Goal: Transaction & Acquisition: Purchase product/service

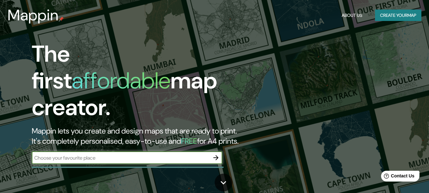
click at [101, 154] on input "text" at bounding box center [121, 157] width 178 height 7
drag, startPoint x: 101, startPoint y: 151, endPoint x: 12, endPoint y: 154, distance: 88.6
click at [12, 154] on div "The first affordable map creator. Mappin lets you create and design maps that a…" at bounding box center [138, 105] width 257 height 129
click at [216, 154] on icon "button" at bounding box center [216, 158] width 8 height 8
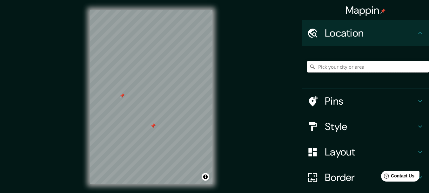
click at [338, 67] on input "Pick your city or area" at bounding box center [368, 66] width 122 height 11
paste input "Av. Grau 4009, Piura 20008"
type input "Avenida Grau 4009, Veintiseis de Octubre, Departamento de Piura, Perú"
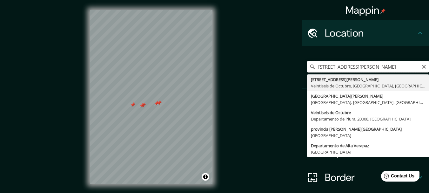
click at [401, 68] on input "Avenida Grau 4009, Veintiseis de Octubre, Departamento de Piura, Perú" at bounding box center [368, 66] width 122 height 11
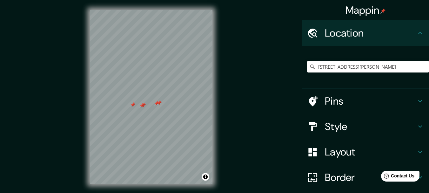
click at [416, 102] on icon at bounding box center [420, 101] width 8 height 8
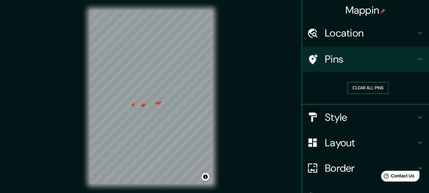
click at [353, 89] on button "Clear all pins" at bounding box center [367, 88] width 41 height 12
click at [374, 88] on button "Clear all pins" at bounding box center [367, 88] width 41 height 12
click at [407, 36] on h4 "Location" at bounding box center [370, 33] width 91 height 13
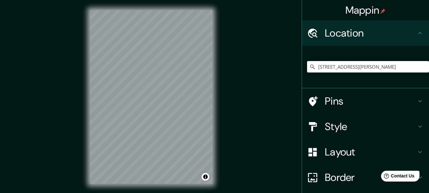
click at [317, 126] on div at bounding box center [316, 126] width 18 height 11
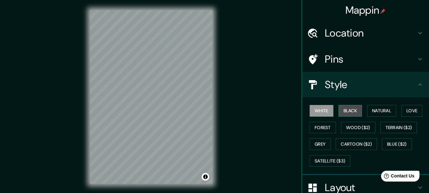
click at [345, 109] on button "Black" at bounding box center [350, 111] width 24 height 12
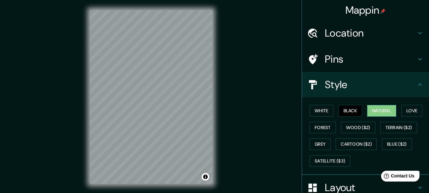
click at [374, 115] on button "Natural" at bounding box center [381, 111] width 29 height 12
click at [407, 111] on button "Love" at bounding box center [411, 111] width 21 height 12
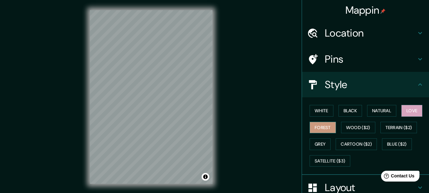
click at [330, 126] on button "Forest" at bounding box center [322, 128] width 26 height 12
click at [357, 127] on button "Wood ($2)" at bounding box center [358, 128] width 34 height 12
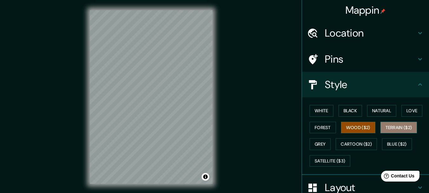
click at [393, 130] on button "Terrain ($2)" at bounding box center [398, 128] width 37 height 12
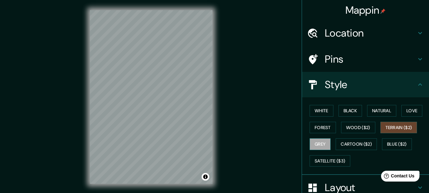
click at [313, 145] on button "Grey" at bounding box center [319, 144] width 21 height 12
click at [311, 110] on button "White" at bounding box center [321, 111] width 24 height 12
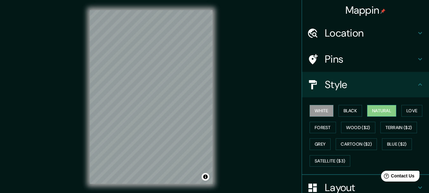
click at [377, 113] on button "Natural" at bounding box center [381, 111] width 29 height 12
click at [343, 115] on button "Black" at bounding box center [350, 111] width 24 height 12
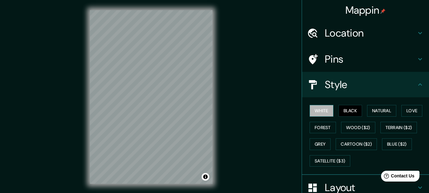
click at [309, 113] on button "White" at bounding box center [321, 111] width 24 height 12
click at [326, 128] on button "Forest" at bounding box center [322, 128] width 26 height 12
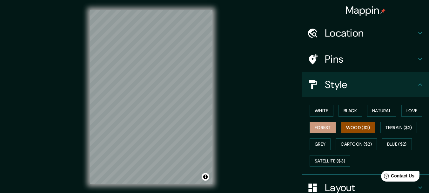
click at [354, 128] on button "Wood ($2)" at bounding box center [358, 128] width 34 height 12
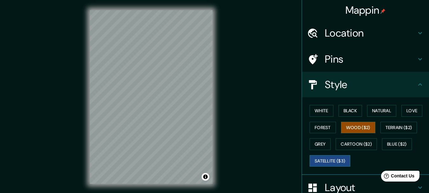
click at [327, 160] on button "Satellite ($3)" at bounding box center [329, 161] width 41 height 12
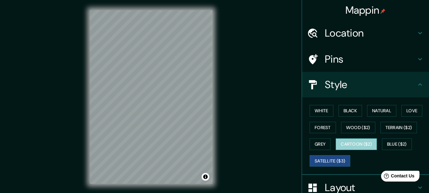
click at [363, 145] on button "Cartoon ($2)" at bounding box center [355, 144] width 41 height 12
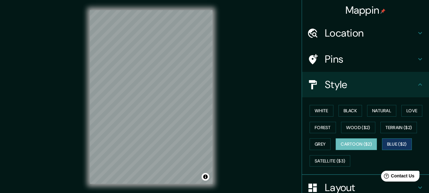
click at [397, 147] on button "Blue ($2)" at bounding box center [397, 144] width 30 height 12
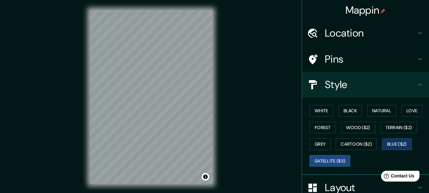
click at [333, 163] on button "Satellite ($3)" at bounding box center [329, 161] width 41 height 12
click at [321, 114] on button "White" at bounding box center [321, 111] width 24 height 12
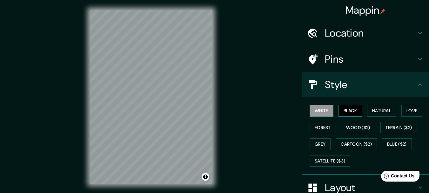
click at [354, 107] on button "Black" at bounding box center [350, 111] width 24 height 12
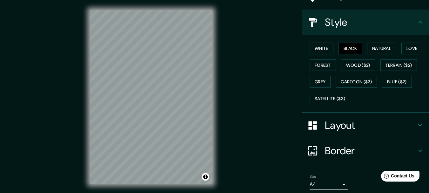
scroll to position [63, 0]
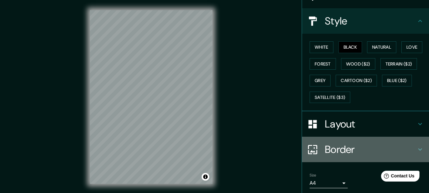
click at [358, 148] on h4 "Border" at bounding box center [370, 149] width 91 height 13
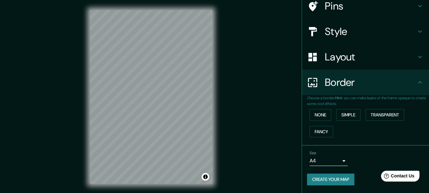
scroll to position [53, 0]
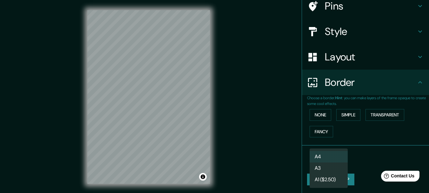
click at [341, 159] on body "Mappin Location Avenida Grau 4009, Veintiseis de Octubre, Departamento de Piura…" at bounding box center [214, 96] width 429 height 193
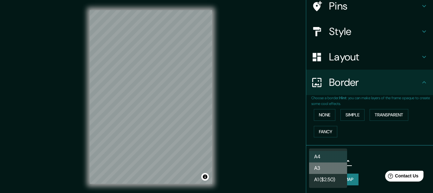
click at [338, 168] on li "A3" at bounding box center [328, 167] width 38 height 11
type input "a4"
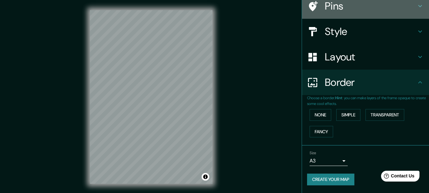
click at [352, 9] on h4 "Pins" at bounding box center [370, 6] width 91 height 13
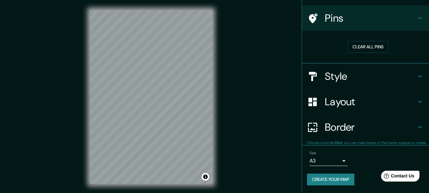
scroll to position [41, 0]
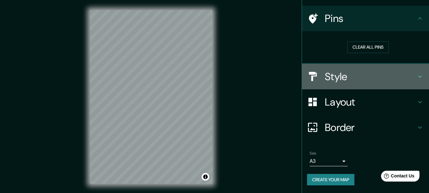
click at [336, 78] on h4 "Style" at bounding box center [370, 76] width 91 height 13
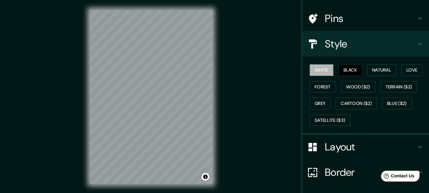
click at [312, 69] on button "White" at bounding box center [321, 70] width 24 height 12
click at [349, 79] on div "White Black Natural Love Forest Wood ($2) Terrain ($2) Grey Cartoon ($2) Blue (…" at bounding box center [368, 95] width 122 height 67
click at [347, 71] on button "Black" at bounding box center [350, 70] width 24 height 12
click at [383, 66] on button "Natural" at bounding box center [381, 70] width 29 height 12
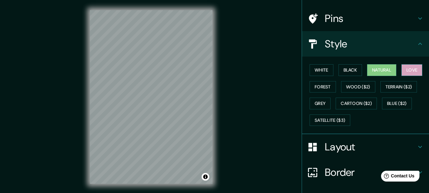
click at [404, 69] on button "Love" at bounding box center [411, 70] width 21 height 12
click at [321, 89] on button "Forest" at bounding box center [322, 87] width 26 height 12
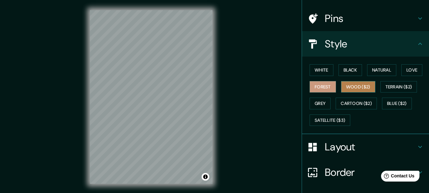
click at [345, 89] on button "Wood ($2)" at bounding box center [358, 87] width 34 height 12
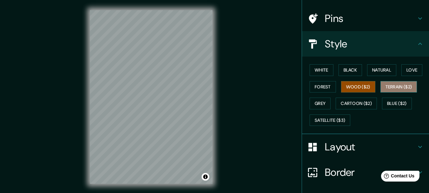
click at [385, 87] on button "Terrain ($2)" at bounding box center [398, 87] width 37 height 12
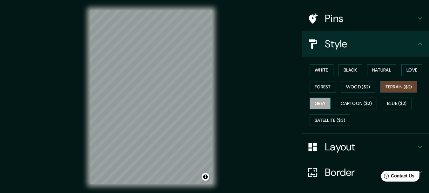
click at [318, 106] on button "Grey" at bounding box center [319, 103] width 21 height 12
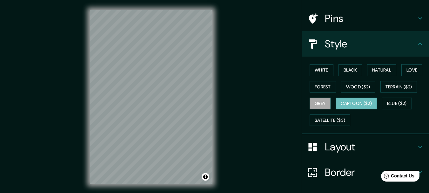
click at [351, 104] on button "Cartoon ($2)" at bounding box center [355, 103] width 41 height 12
click at [385, 103] on button "Blue ($2)" at bounding box center [397, 103] width 30 height 12
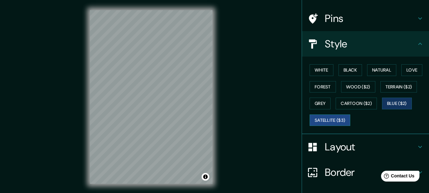
click at [334, 118] on button "Satellite ($3)" at bounding box center [329, 120] width 41 height 12
click at [319, 70] on button "White" at bounding box center [321, 70] width 24 height 12
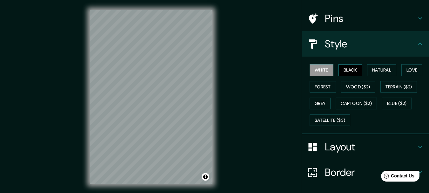
click at [348, 67] on button "Black" at bounding box center [350, 70] width 24 height 12
click at [324, 118] on button "Satellite ($3)" at bounding box center [329, 120] width 41 height 12
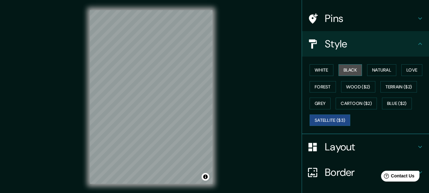
click at [352, 70] on button "Black" at bounding box center [350, 70] width 24 height 12
click at [330, 147] on h4 "Layout" at bounding box center [370, 146] width 91 height 13
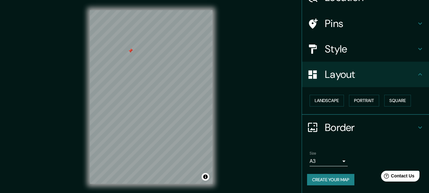
scroll to position [11, 0]
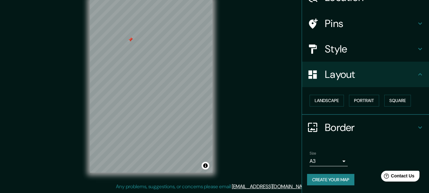
click at [332, 178] on button "Create your map" at bounding box center [330, 180] width 47 height 12
